Goal: Task Accomplishment & Management: Manage account settings

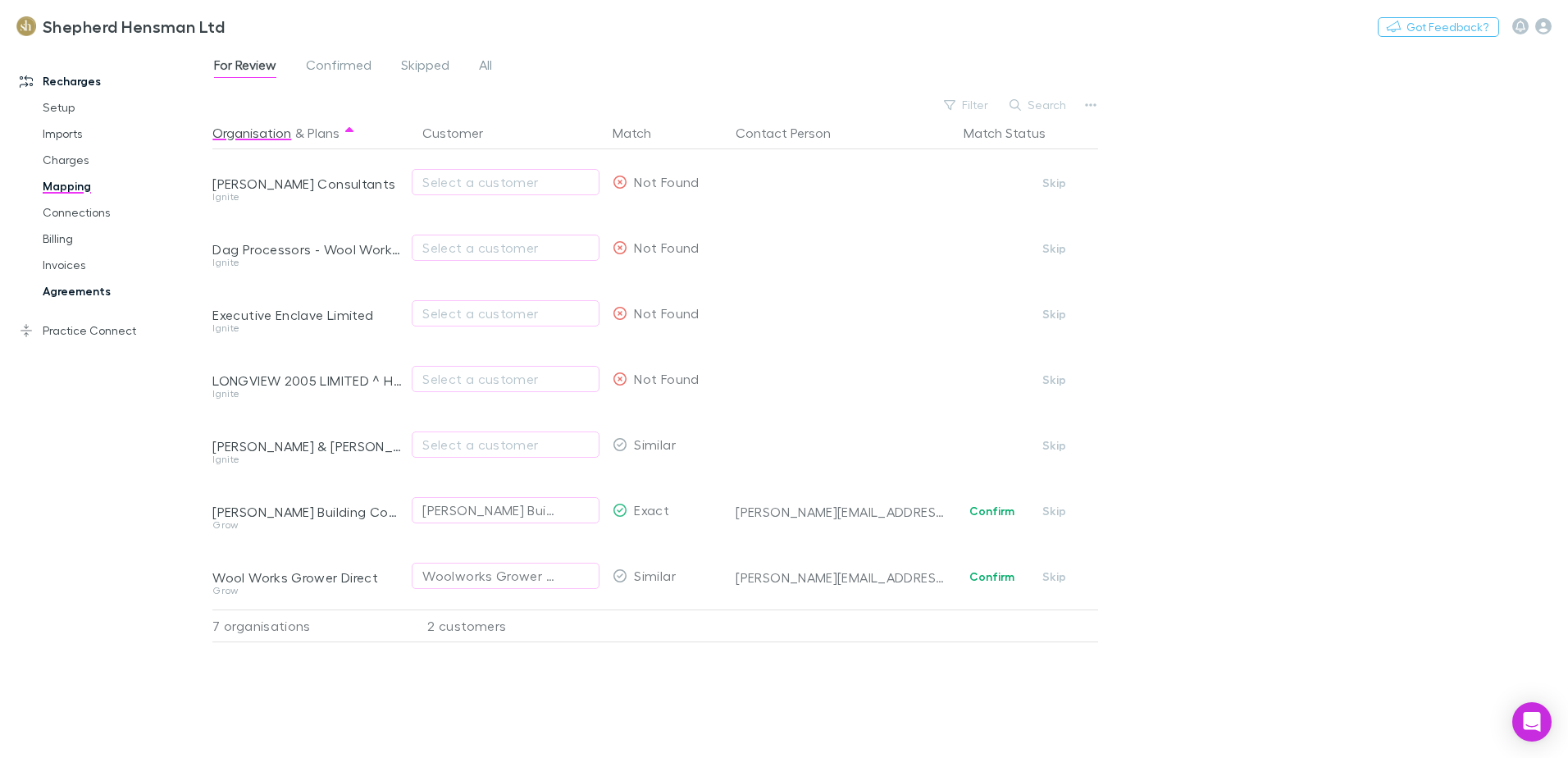
drag, startPoint x: 0, startPoint y: 0, endPoint x: 87, endPoint y: 296, distance: 308.5
click at [87, 296] on link "Agreements" at bounding box center [124, 292] width 195 height 27
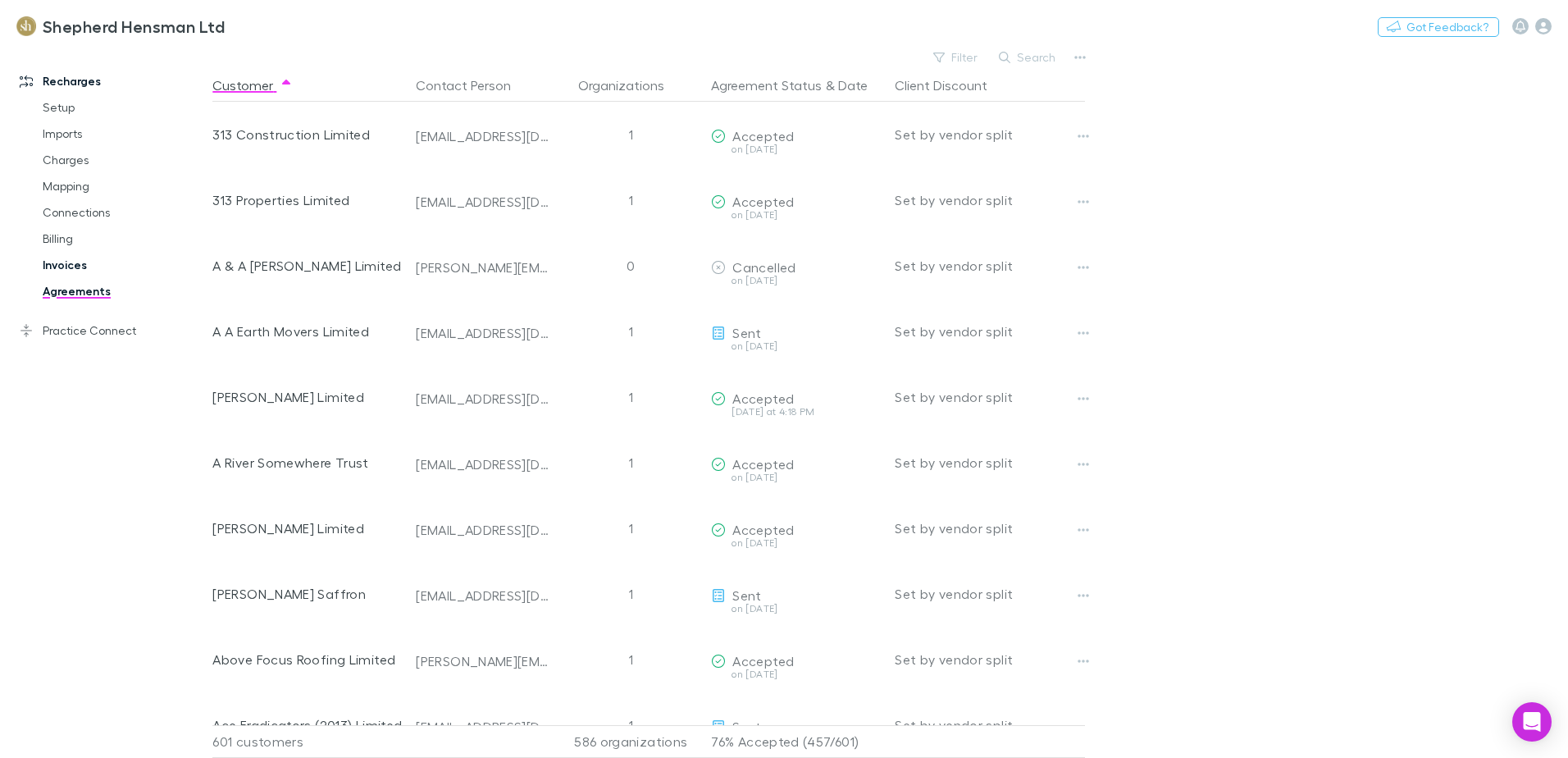
click at [77, 265] on link "Invoices" at bounding box center [124, 265] width 195 height 27
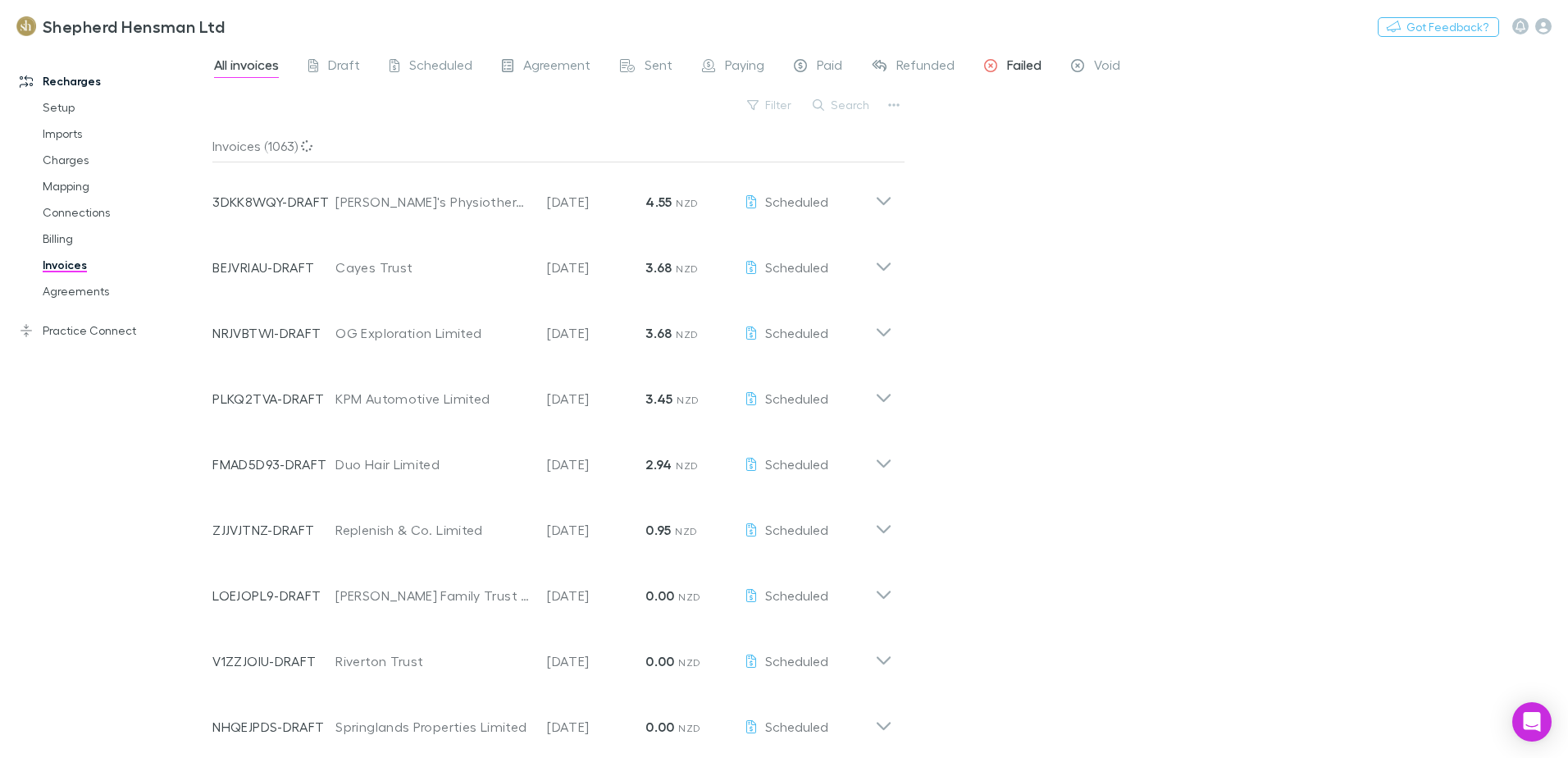
click at [1009, 63] on span "Failed" at bounding box center [1023, 67] width 34 height 22
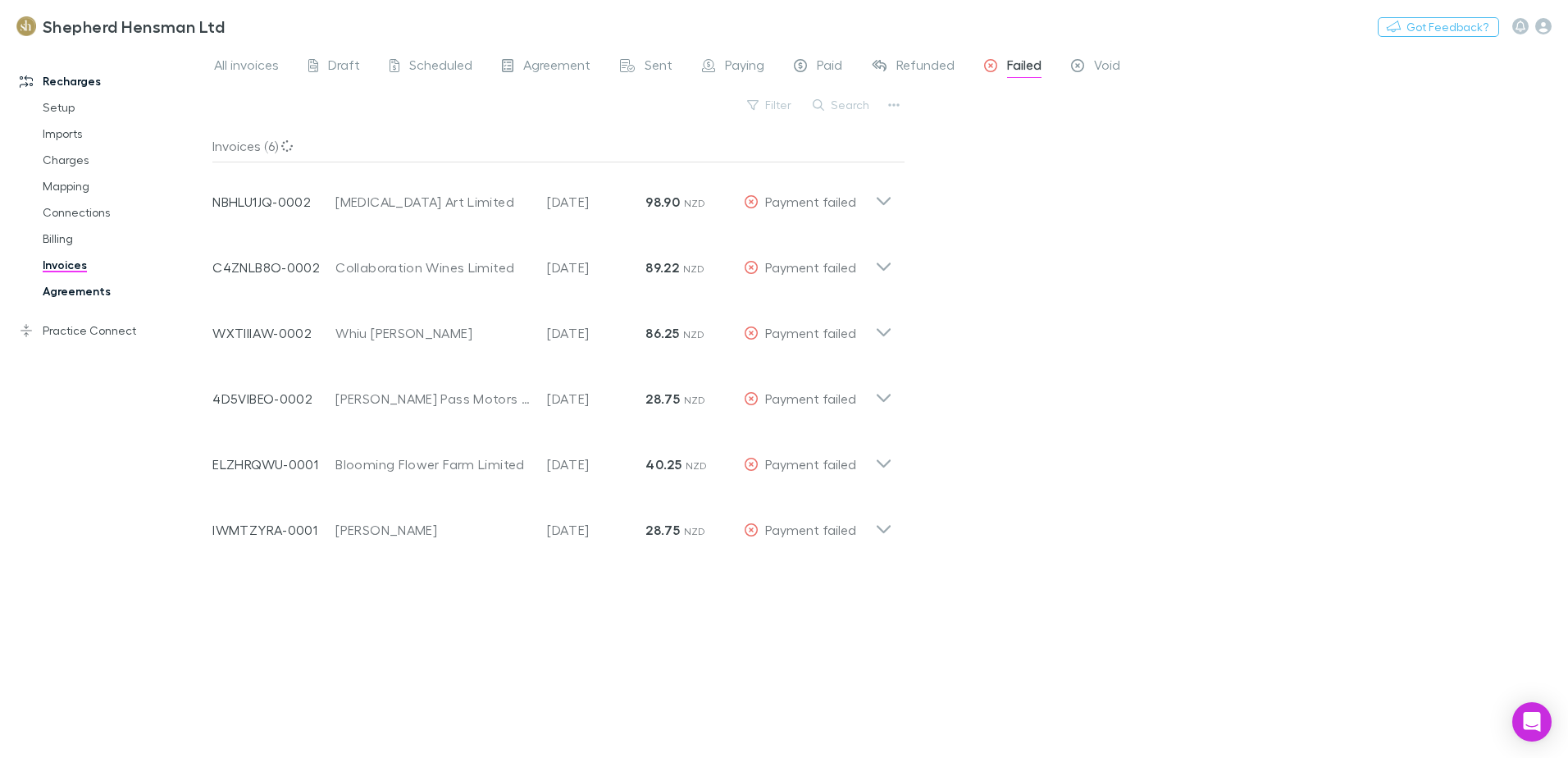
click at [84, 295] on link "Agreements" at bounding box center [124, 292] width 195 height 27
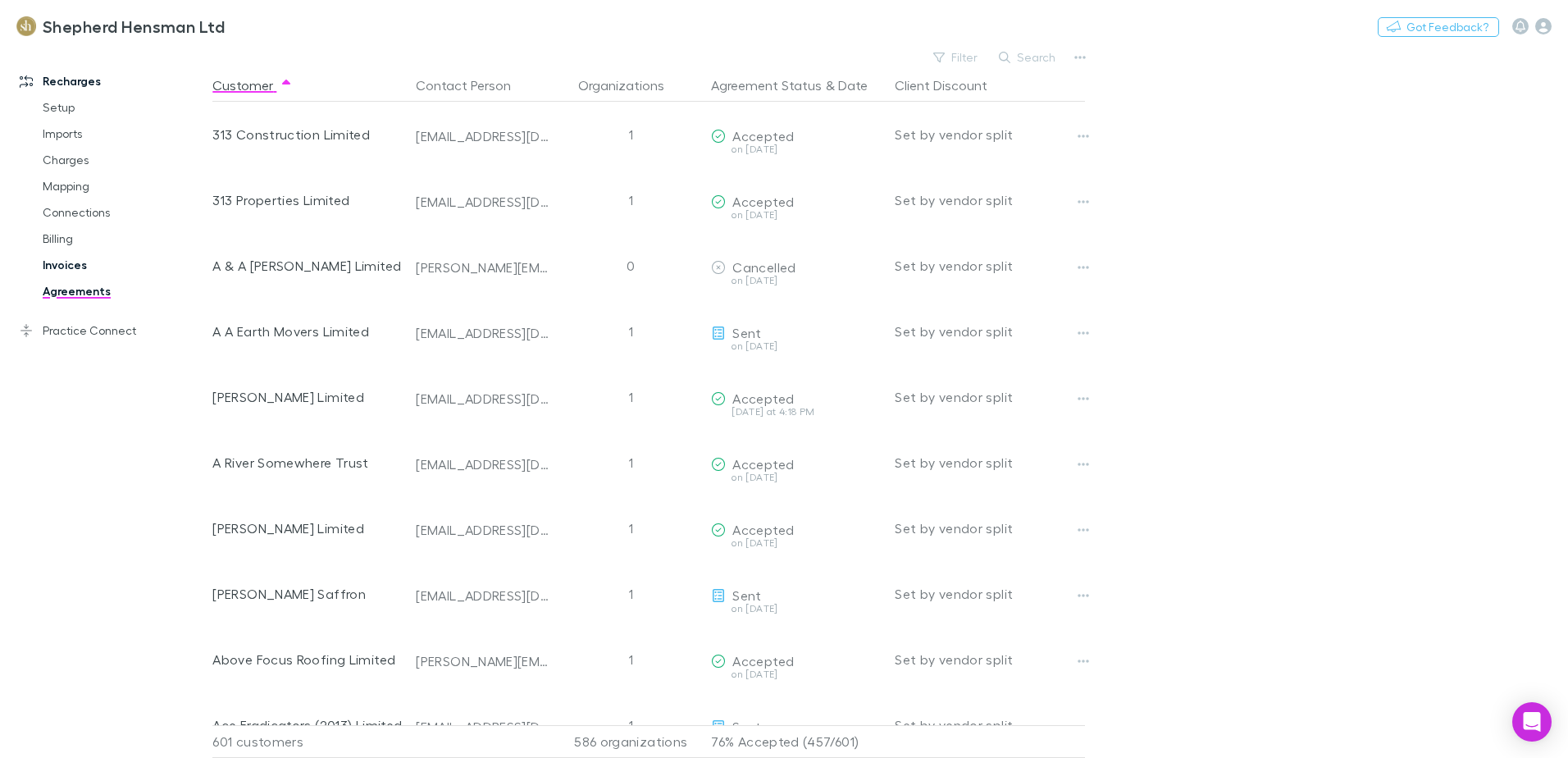
click at [65, 265] on link "Invoices" at bounding box center [124, 265] width 195 height 27
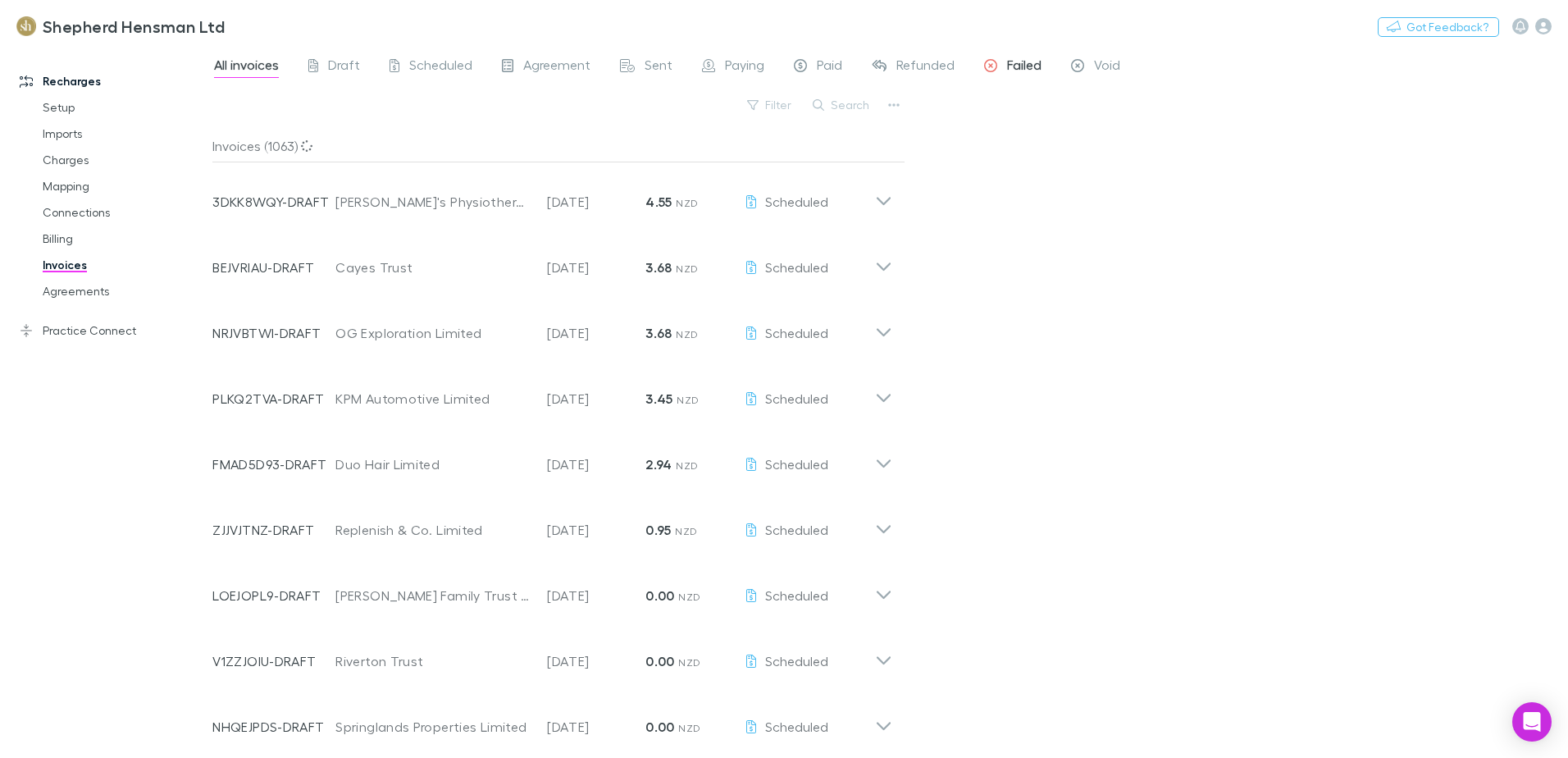
click at [1022, 66] on span "Failed" at bounding box center [1023, 67] width 34 height 22
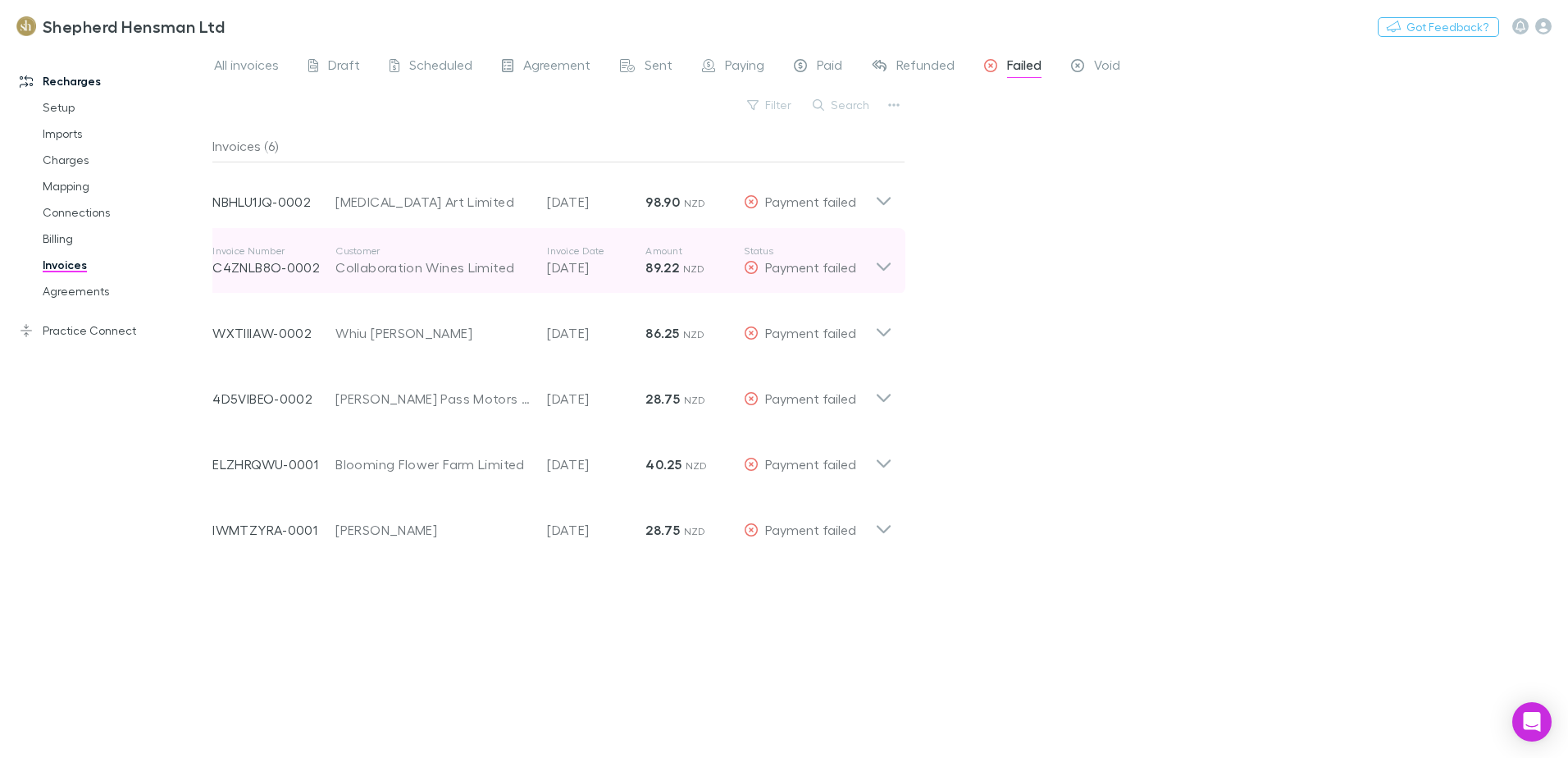
click at [882, 265] on icon at bounding box center [884, 260] width 17 height 32
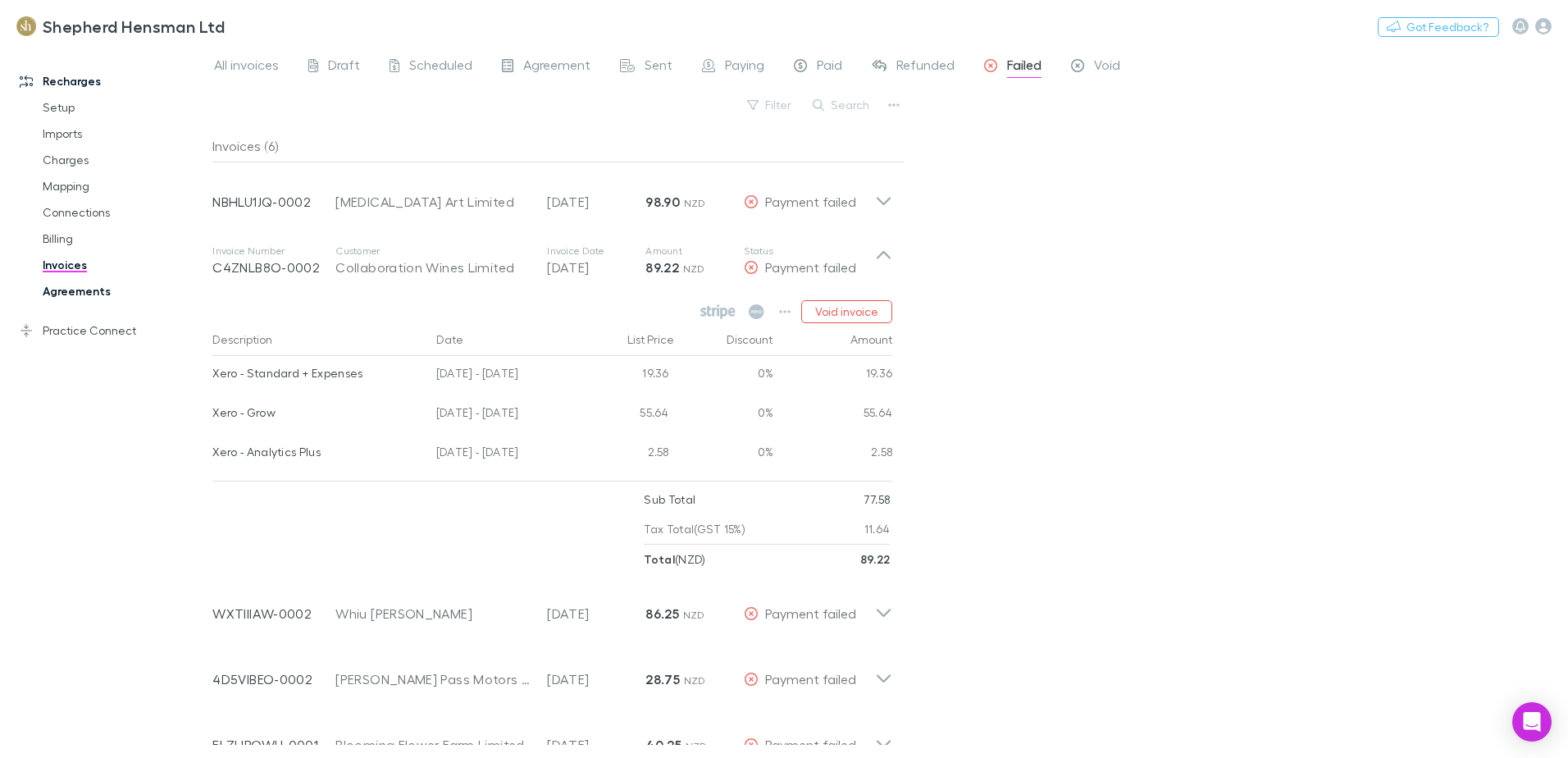
click at [83, 287] on link "Agreements" at bounding box center [124, 292] width 195 height 27
